Goal: Information Seeking & Learning: Check status

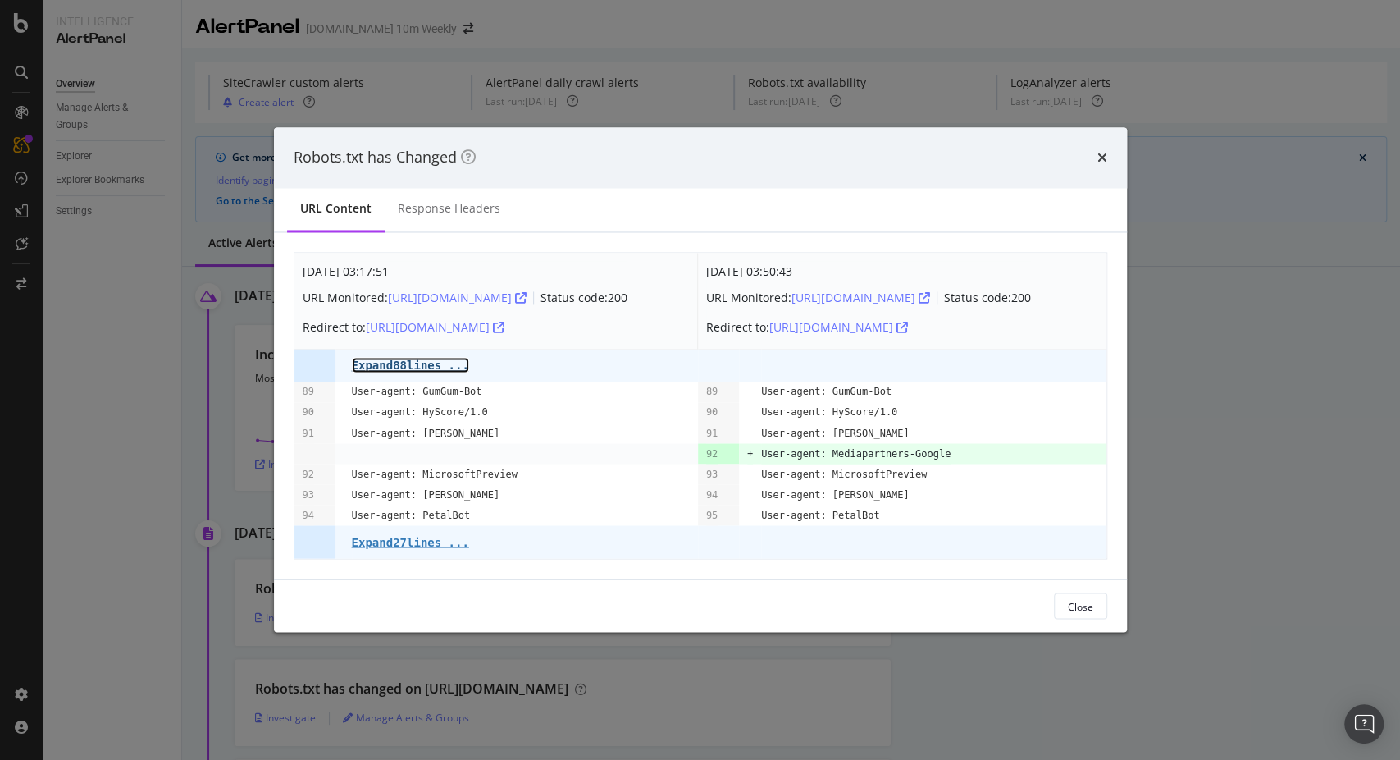
click at [379, 367] on pre "Expand 88 lines ..." at bounding box center [410, 364] width 117 height 13
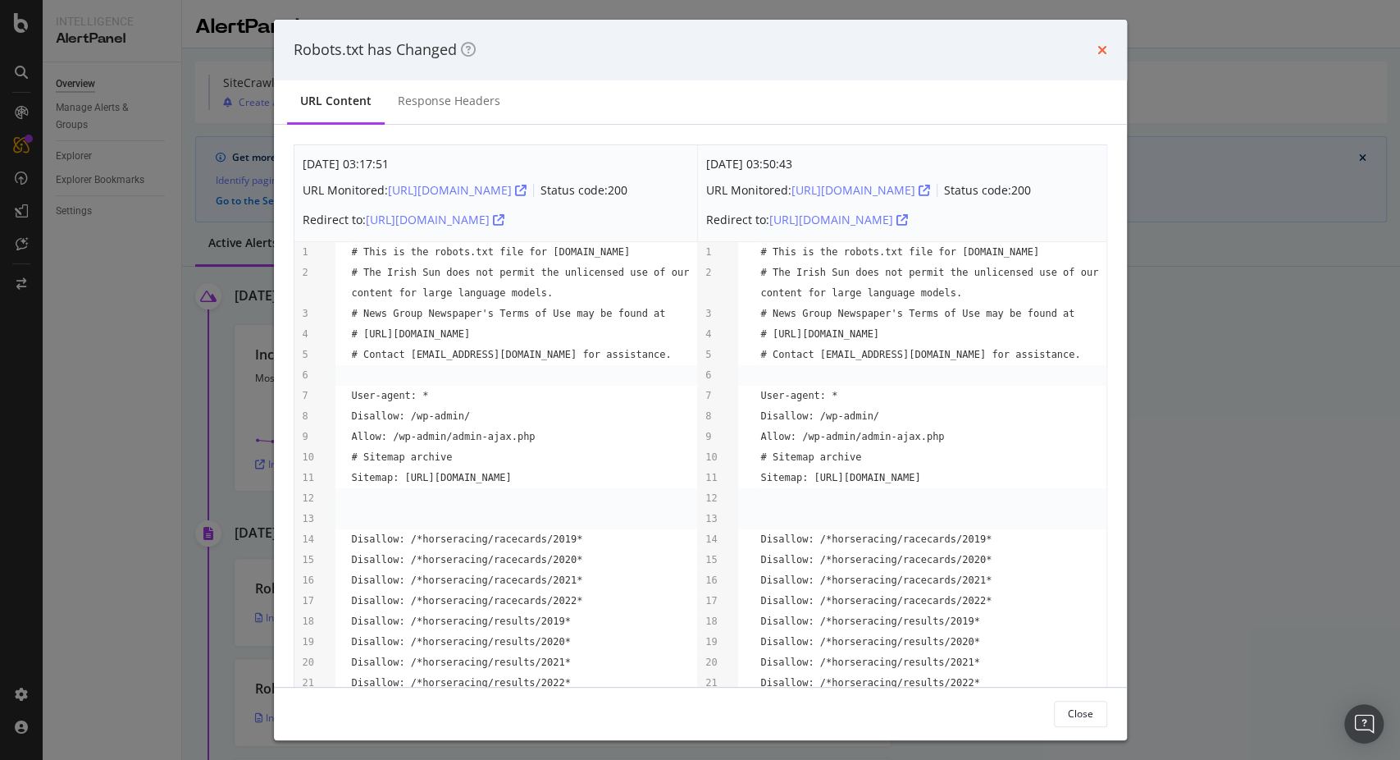
click at [1105, 48] on icon "times" at bounding box center [1103, 49] width 10 height 13
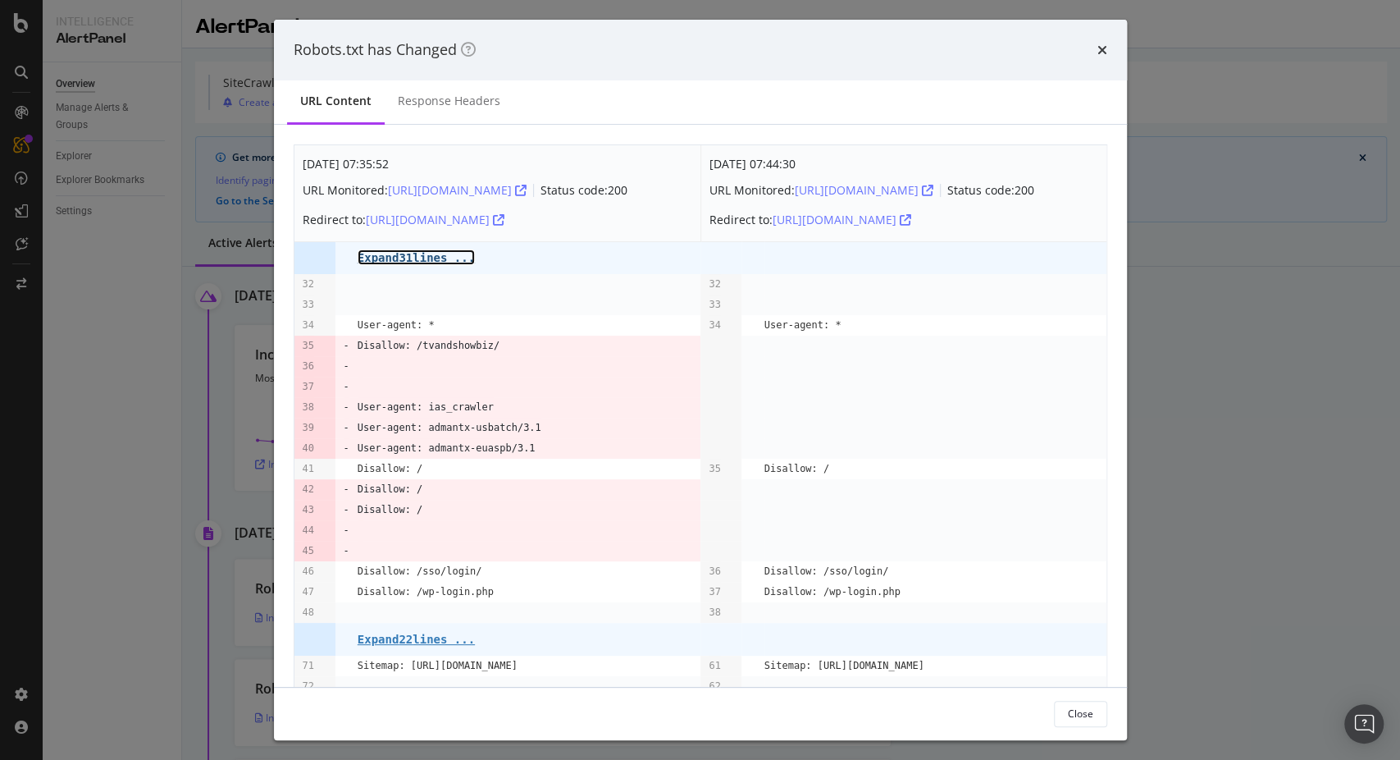
click at [420, 259] on pre "Expand 31 lines ..." at bounding box center [416, 257] width 117 height 13
